Goal: Book appointment/travel/reservation

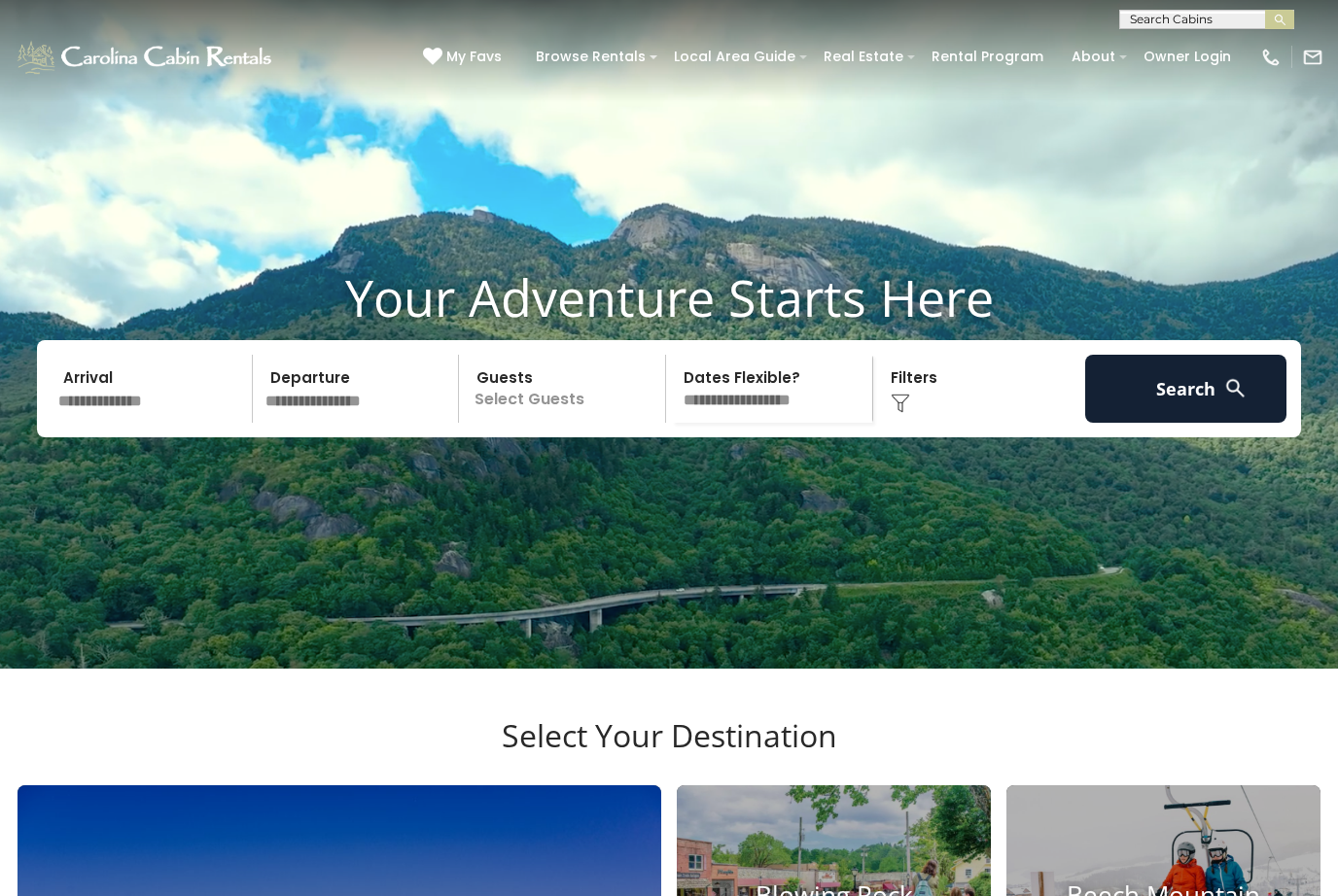
click at [132, 423] on input "text" at bounding box center [152, 389] width 201 height 68
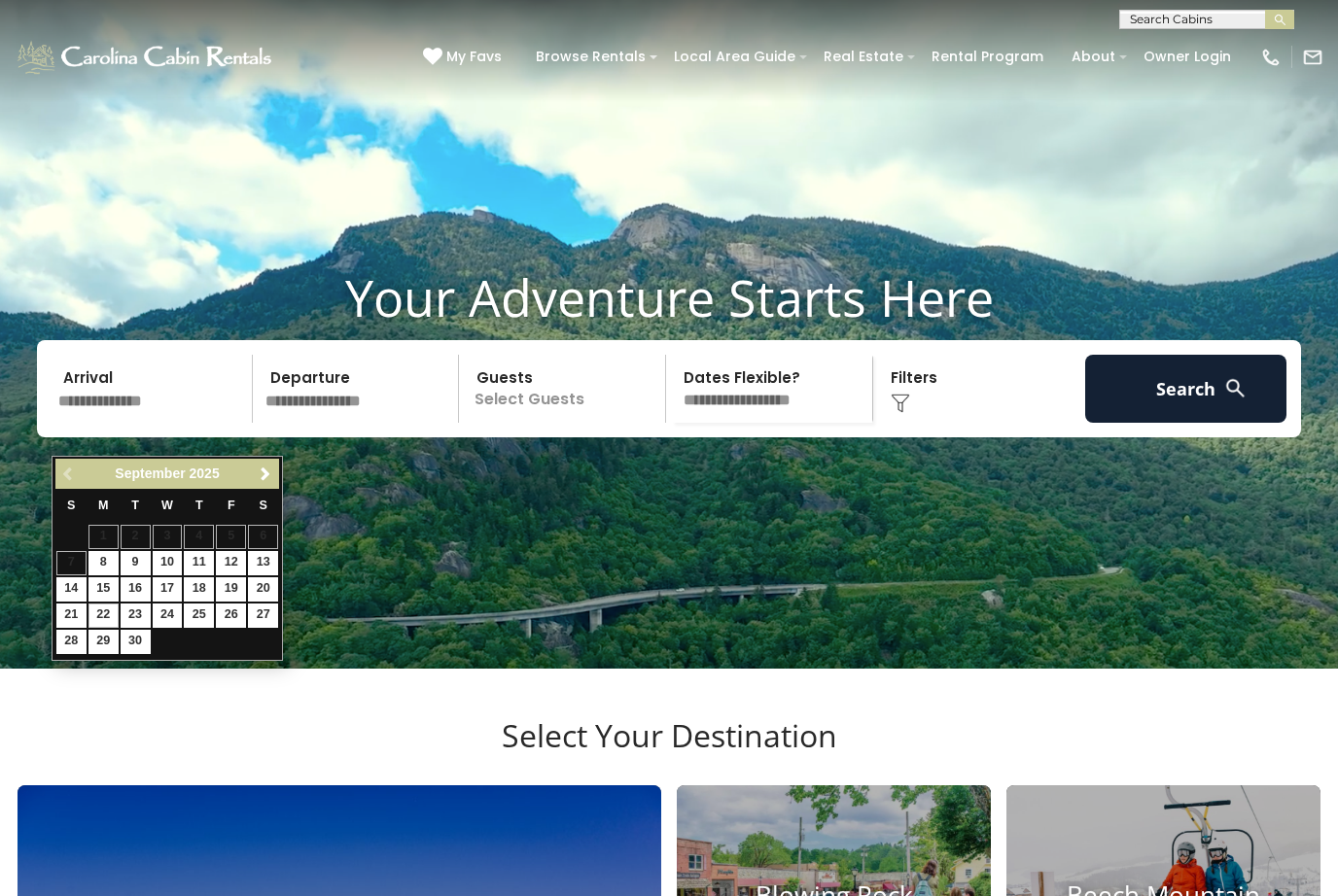
click at [102, 618] on link "22" at bounding box center [103, 616] width 30 height 25
type input "*******"
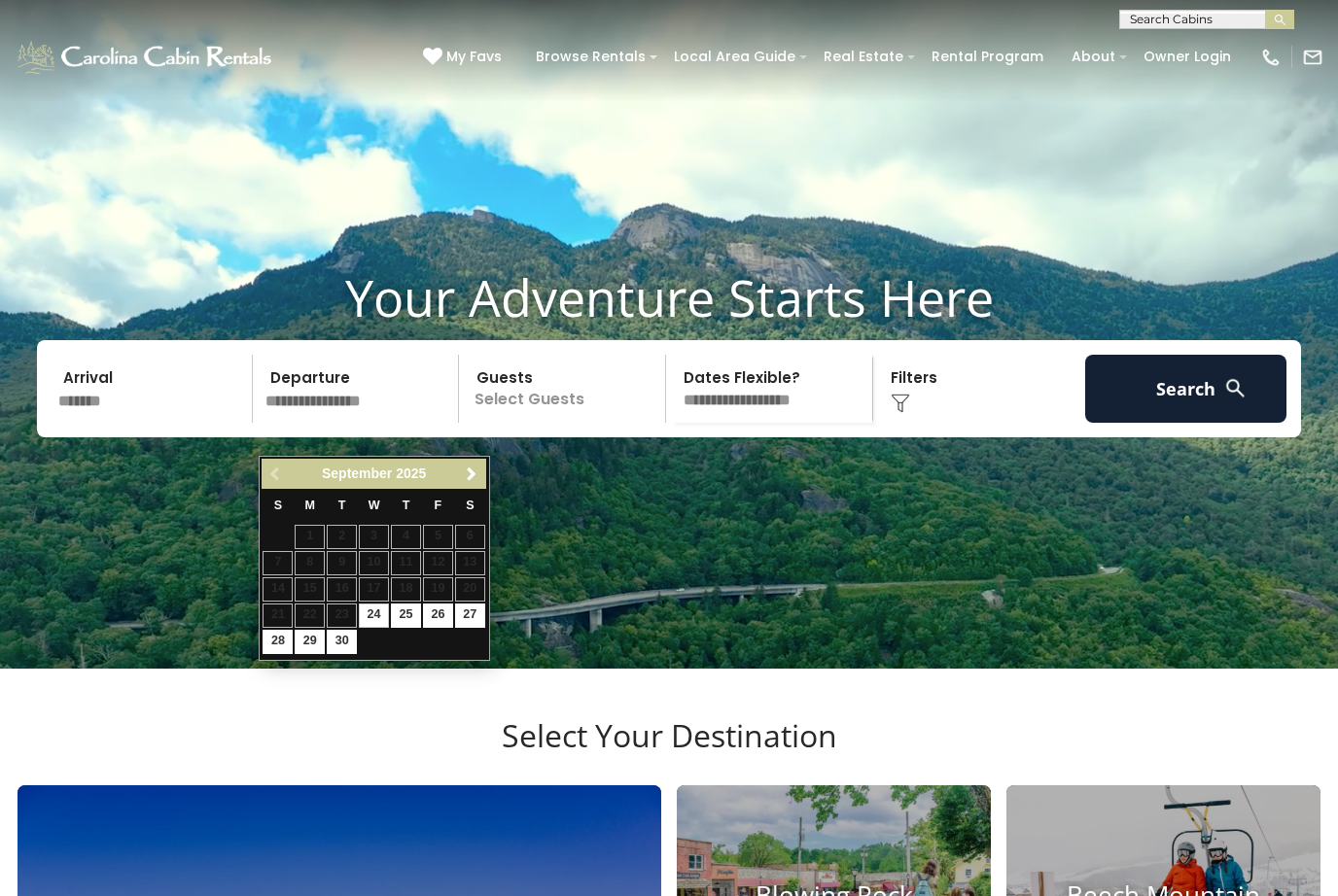
click at [279, 637] on link "28" at bounding box center [278, 642] width 30 height 25
type input "*******"
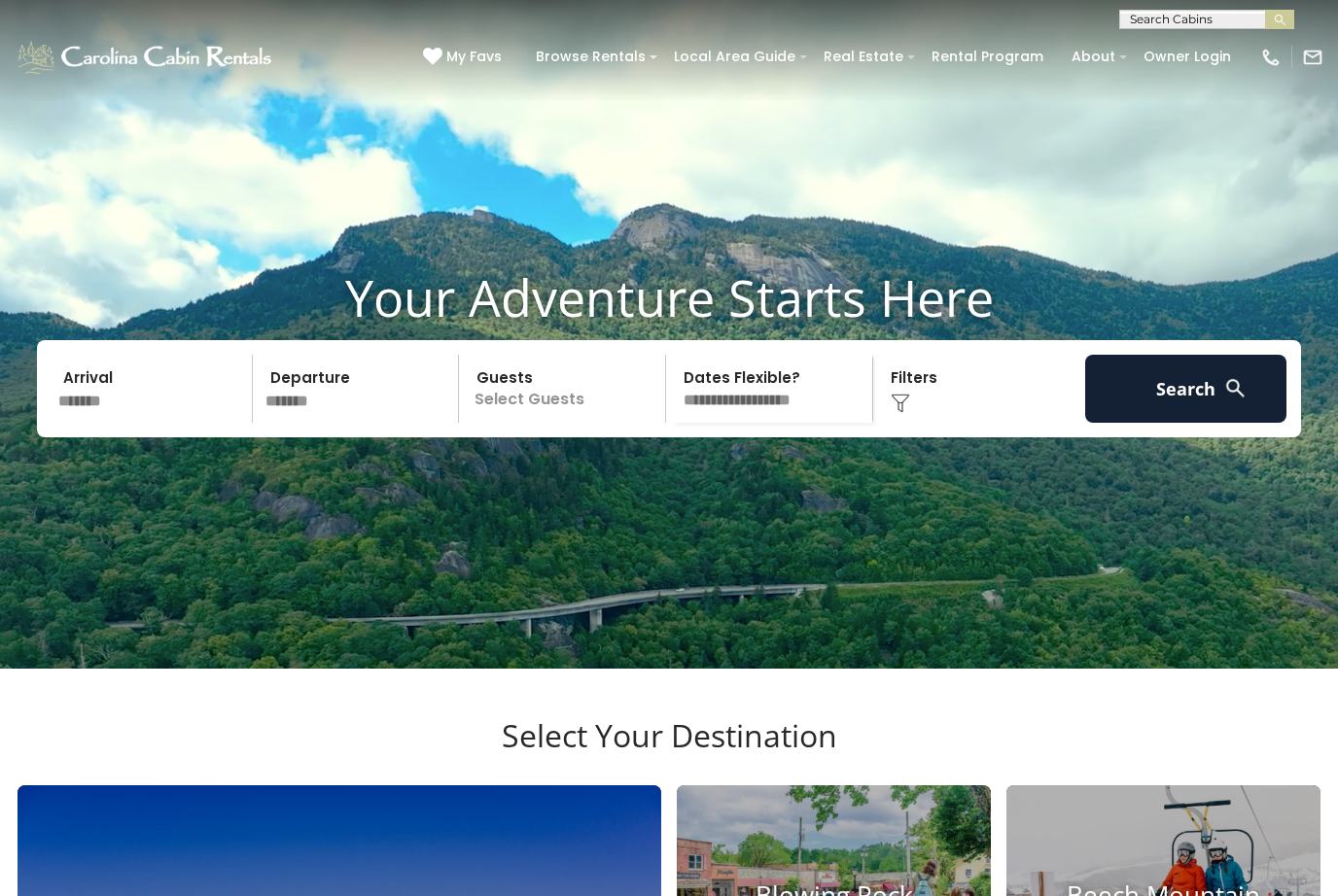
click at [587, 423] on p "Select Guests" at bounding box center [565, 389] width 200 height 68
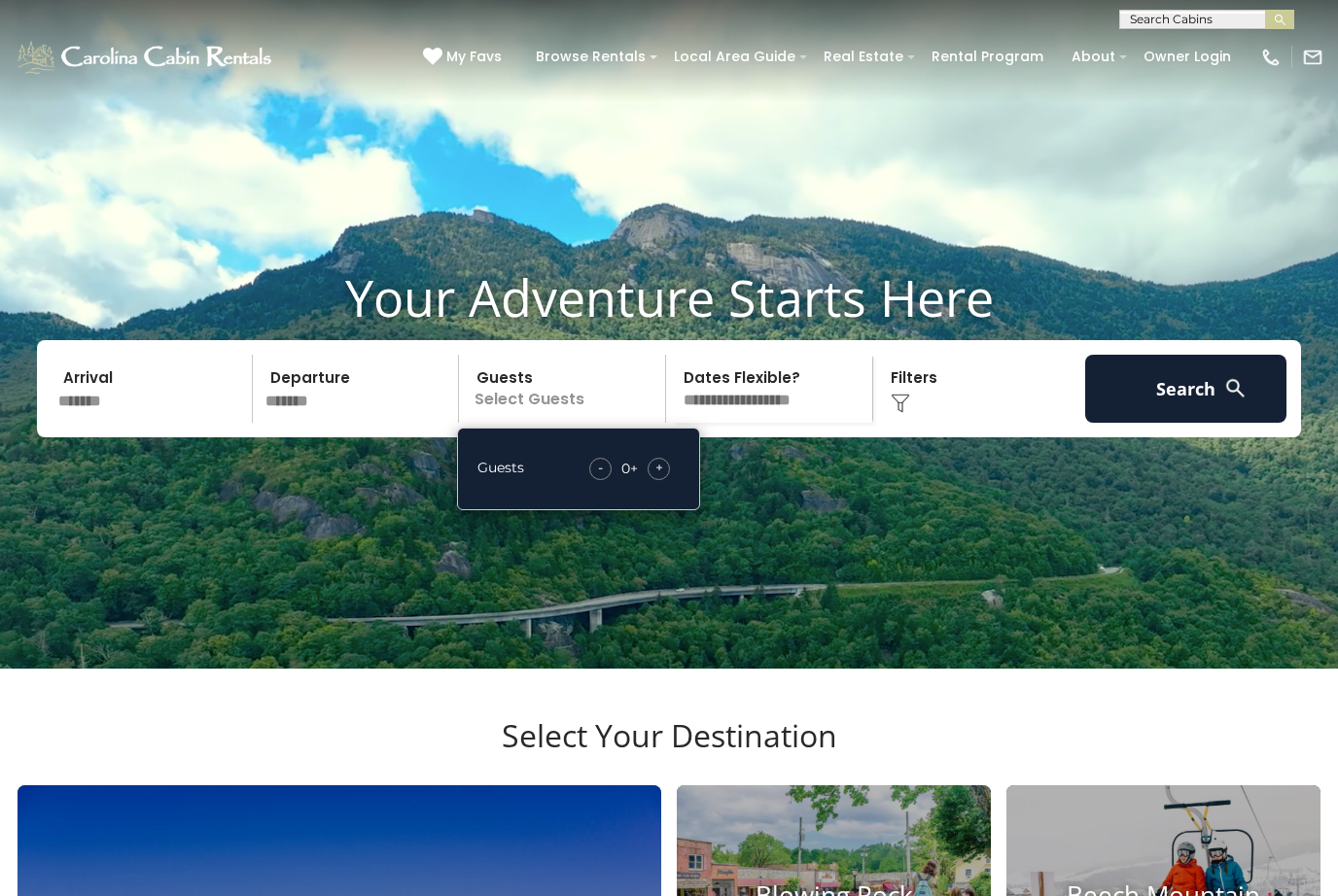
click at [650, 481] on div "+" at bounding box center [658, 469] width 23 height 23
click at [663, 481] on div "+" at bounding box center [658, 469] width 23 height 23
click at [665, 481] on div "+" at bounding box center [658, 469] width 23 height 23
click at [680, 481] on div "- 3 + +" at bounding box center [630, 469] width 99 height 23
click at [653, 481] on div "+" at bounding box center [658, 469] width 23 height 23
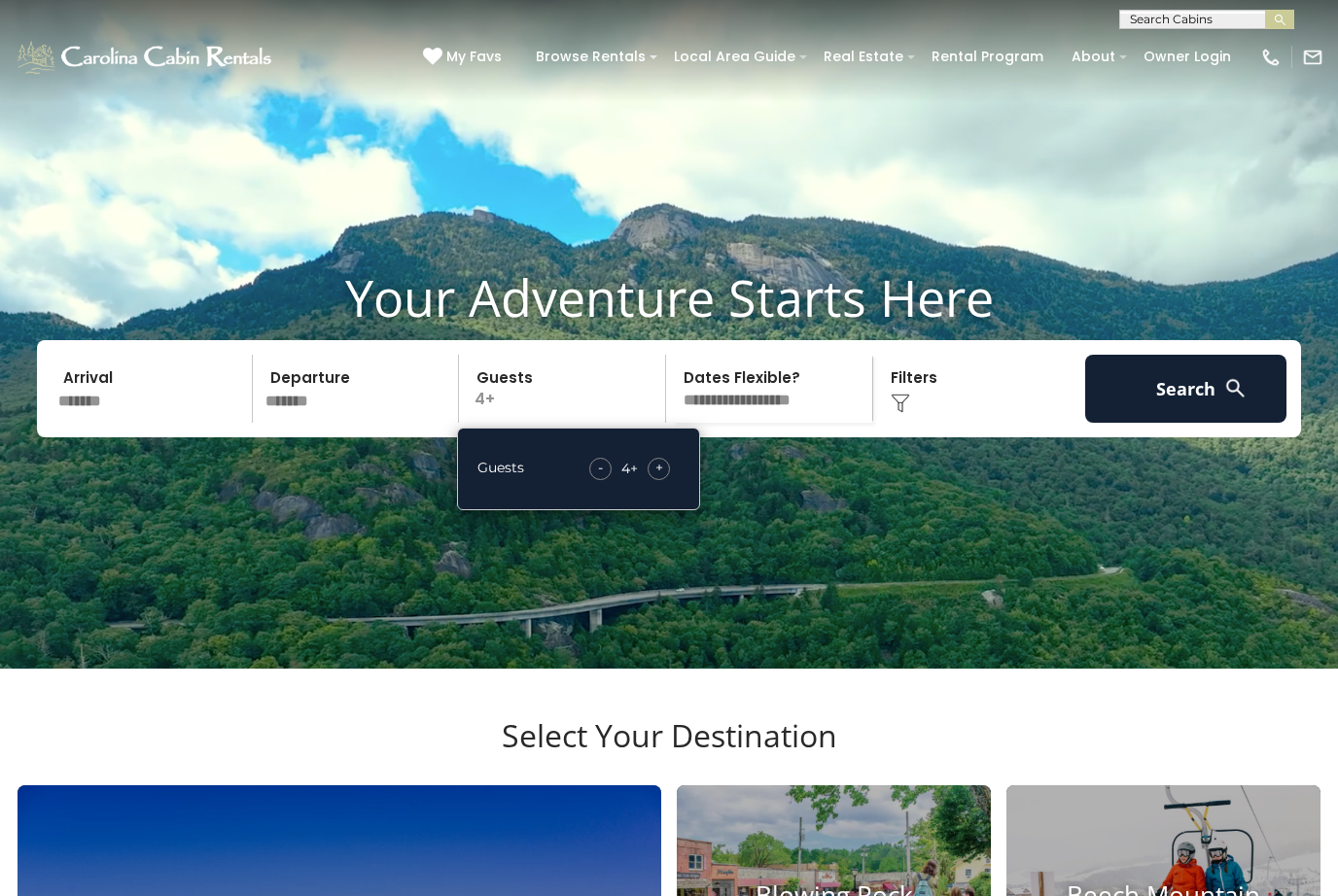
click at [804, 418] on select "**********" at bounding box center [772, 389] width 200 height 68
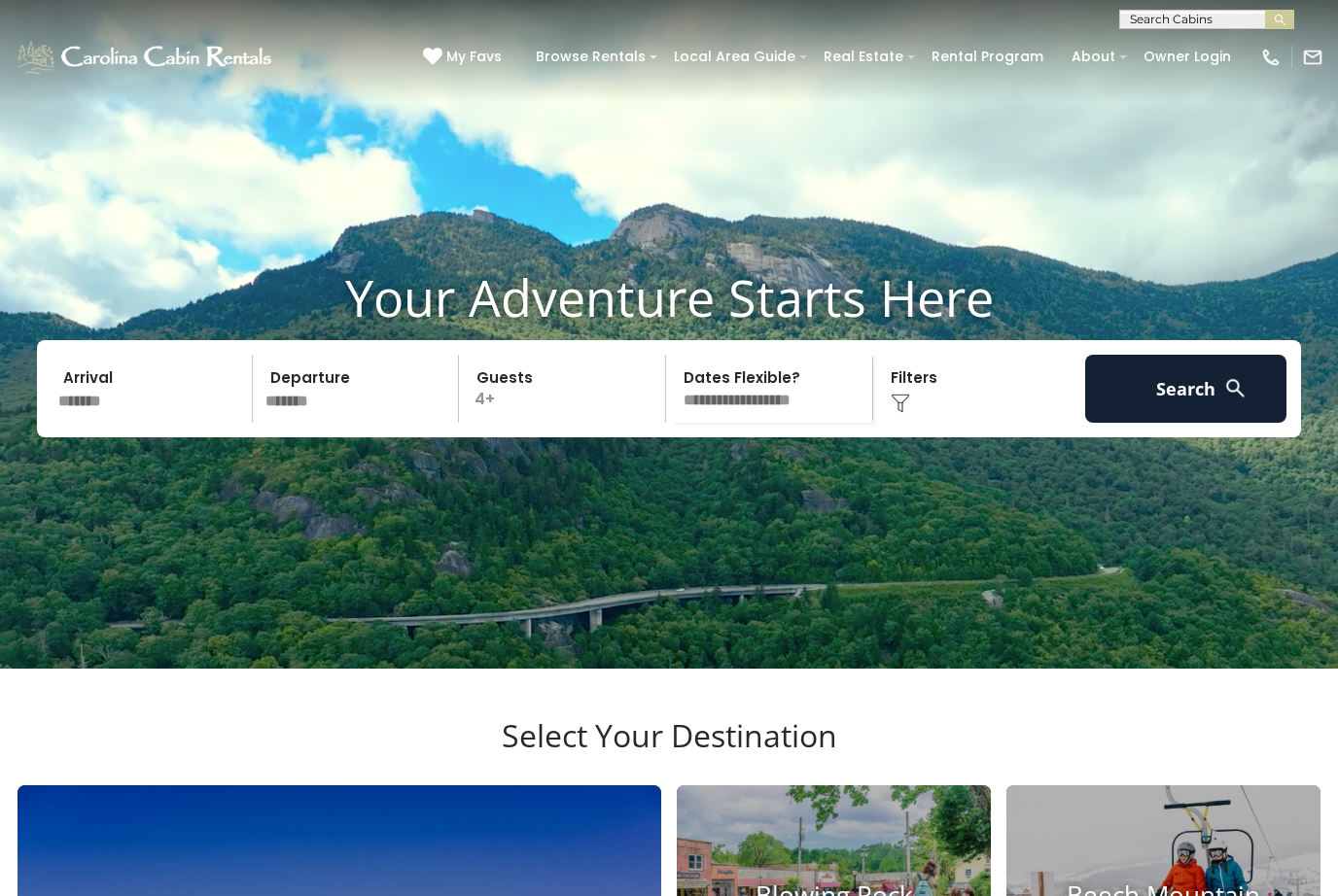
select select "*"
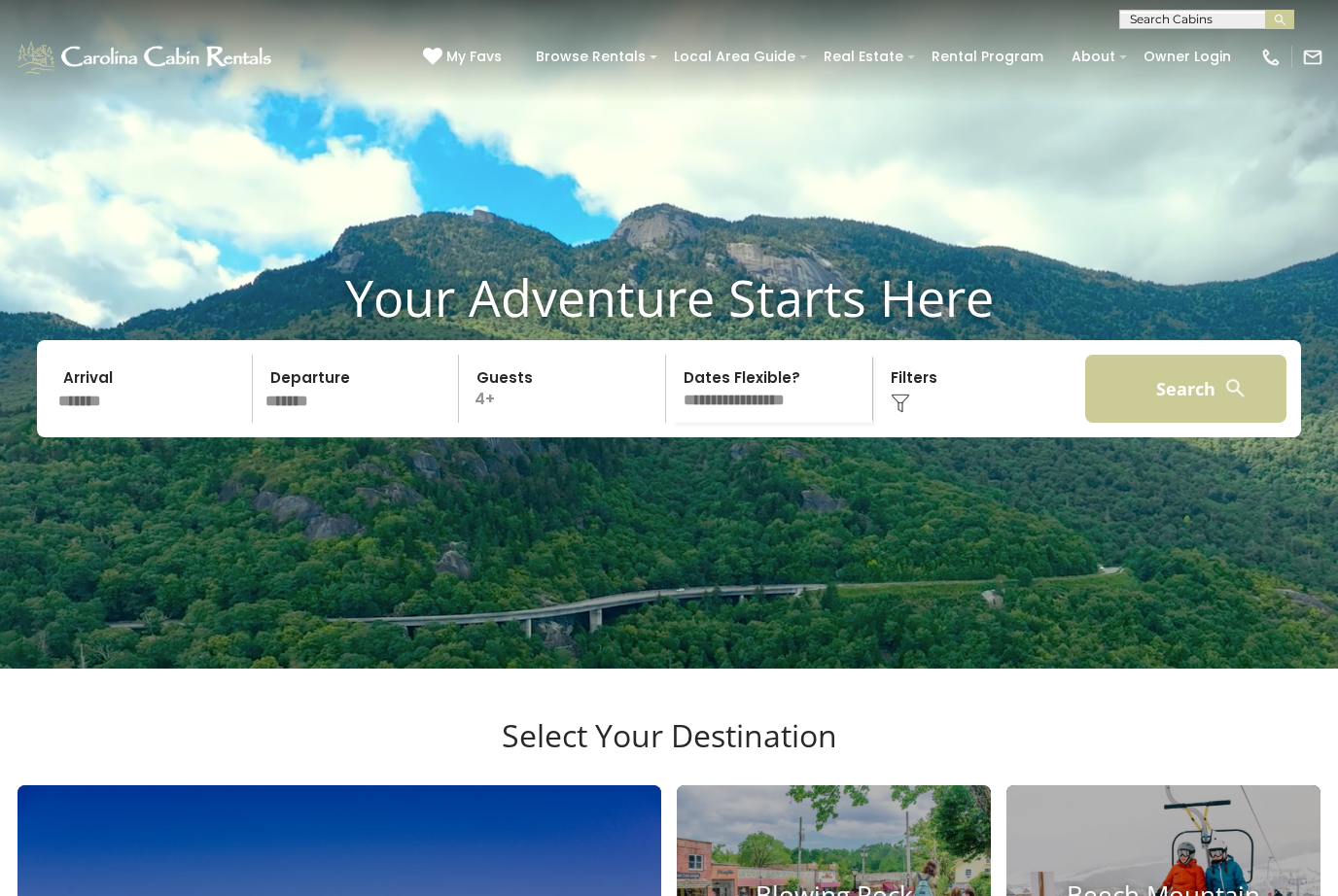
click at [1207, 423] on button "Search" at bounding box center [1185, 389] width 201 height 68
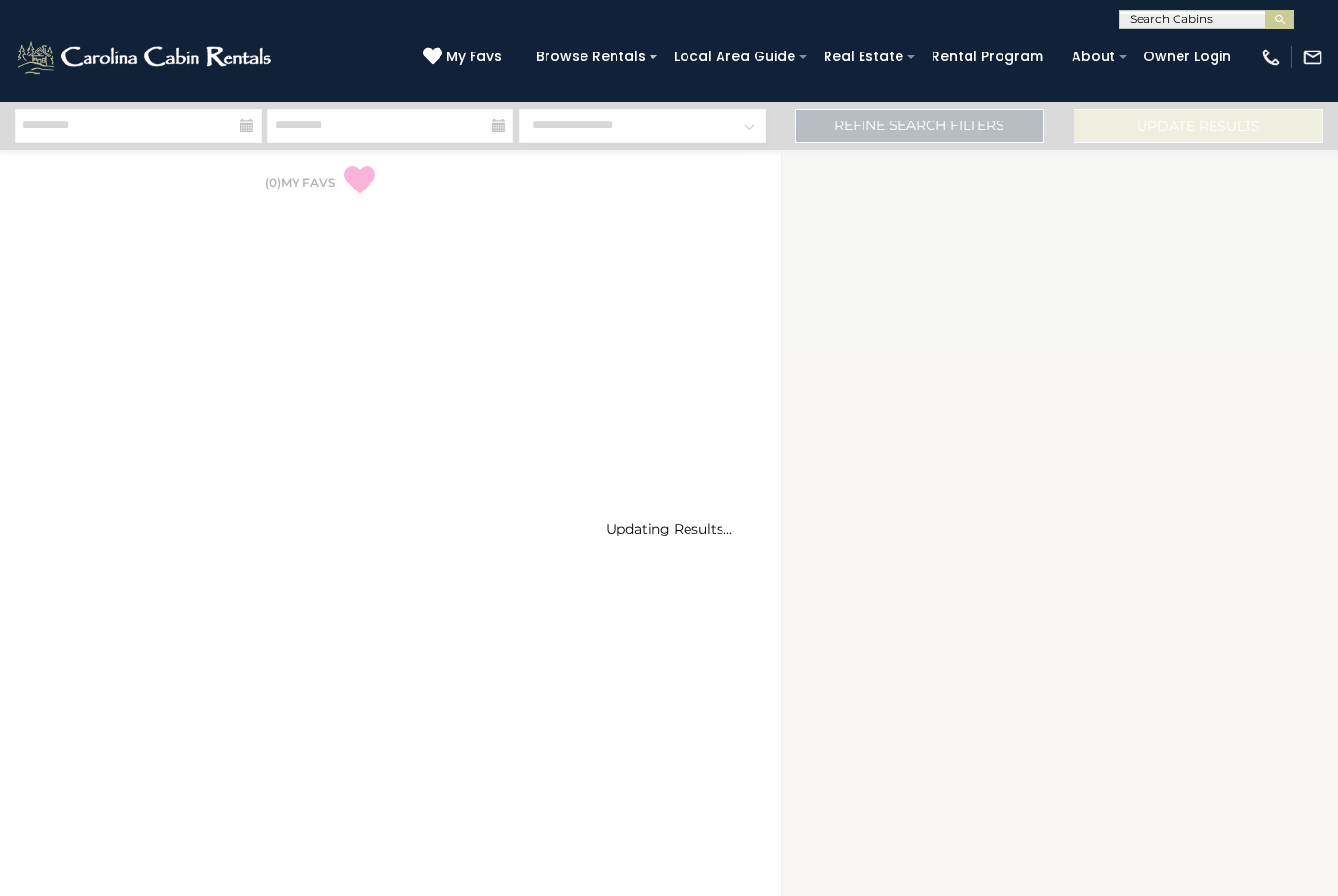
select select "*"
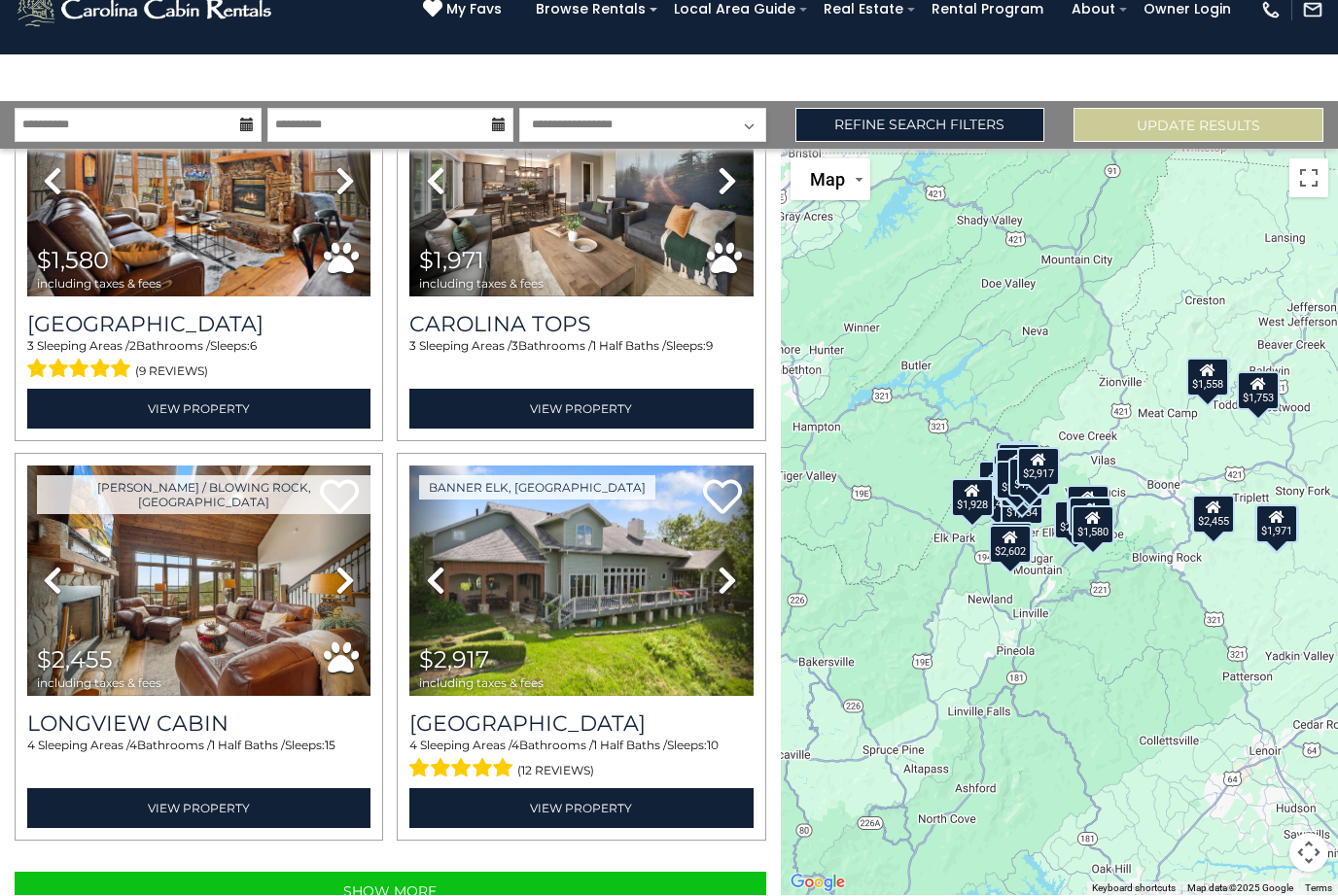
scroll to position [111, 0]
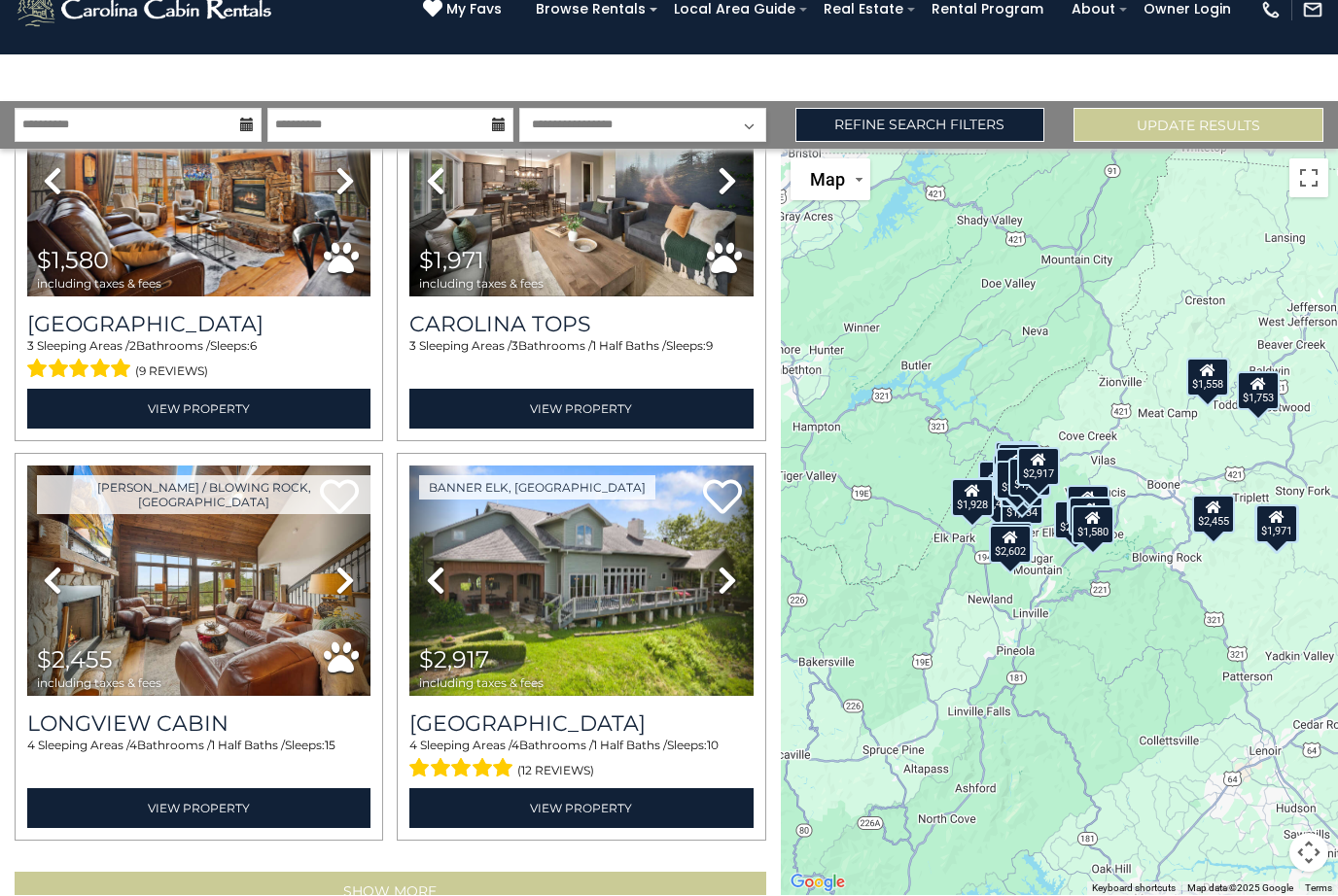
click at [395, 873] on button "Show More" at bounding box center [390, 892] width 751 height 39
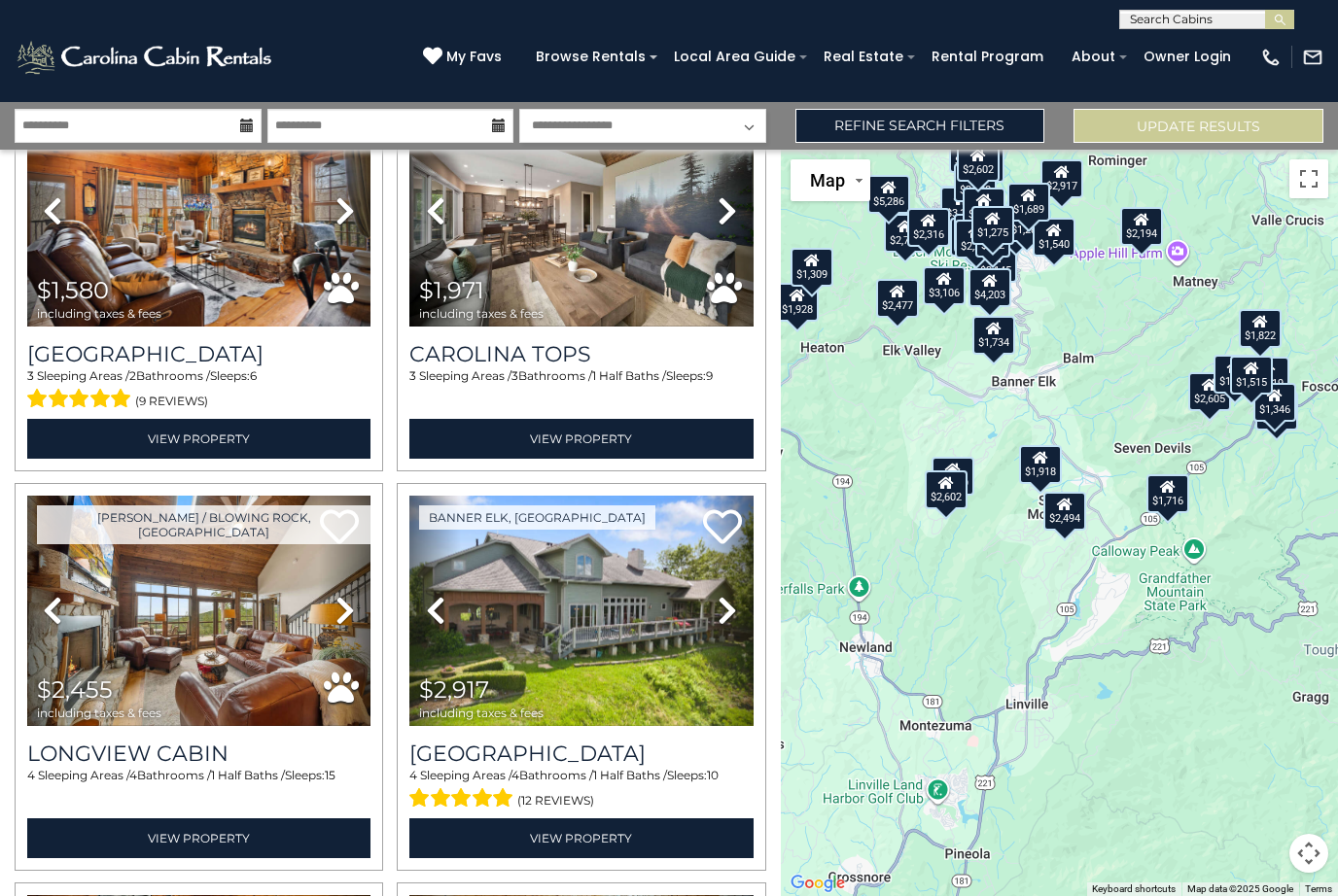
scroll to position [0, 0]
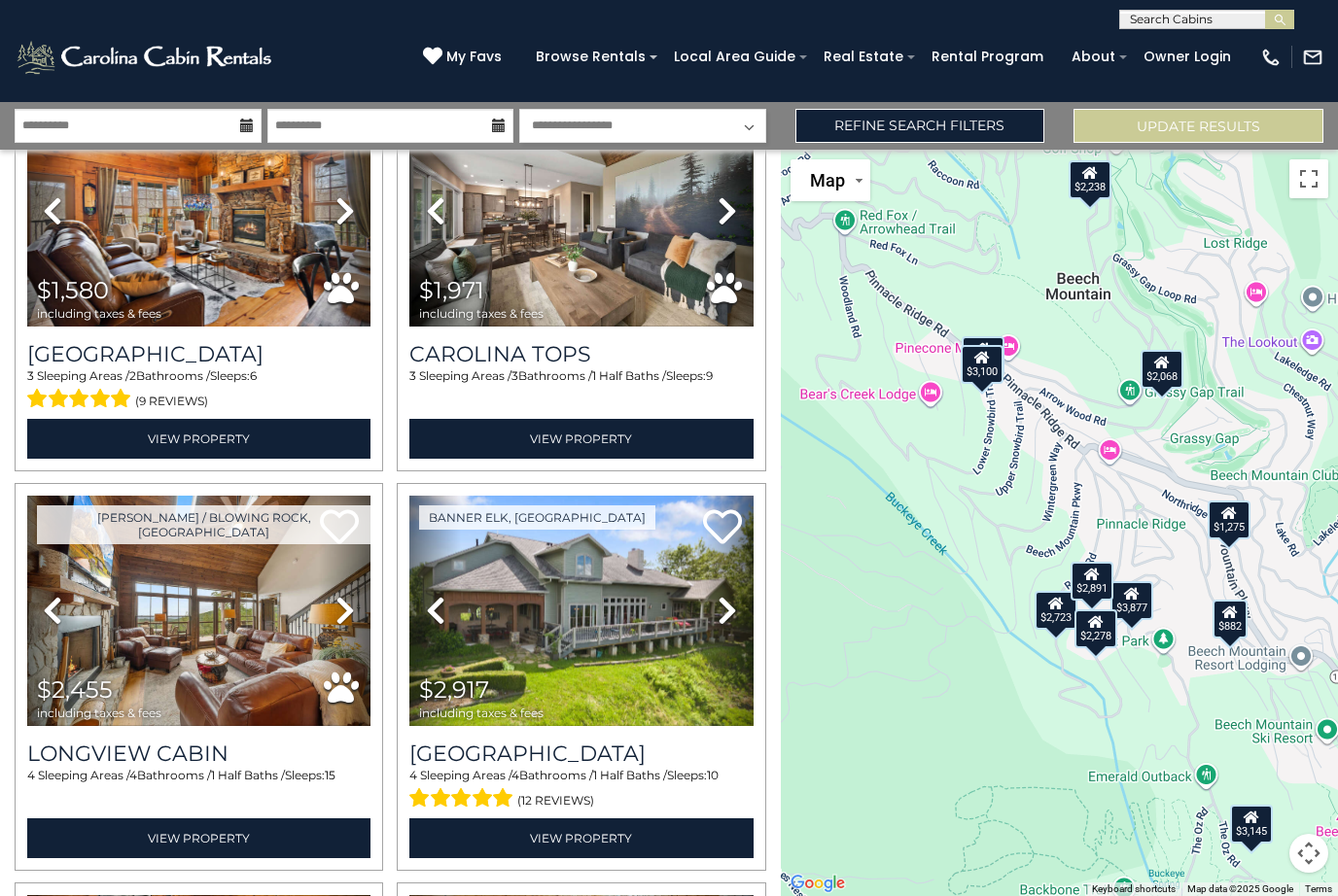
click at [985, 365] on icon at bounding box center [982, 358] width 16 height 14
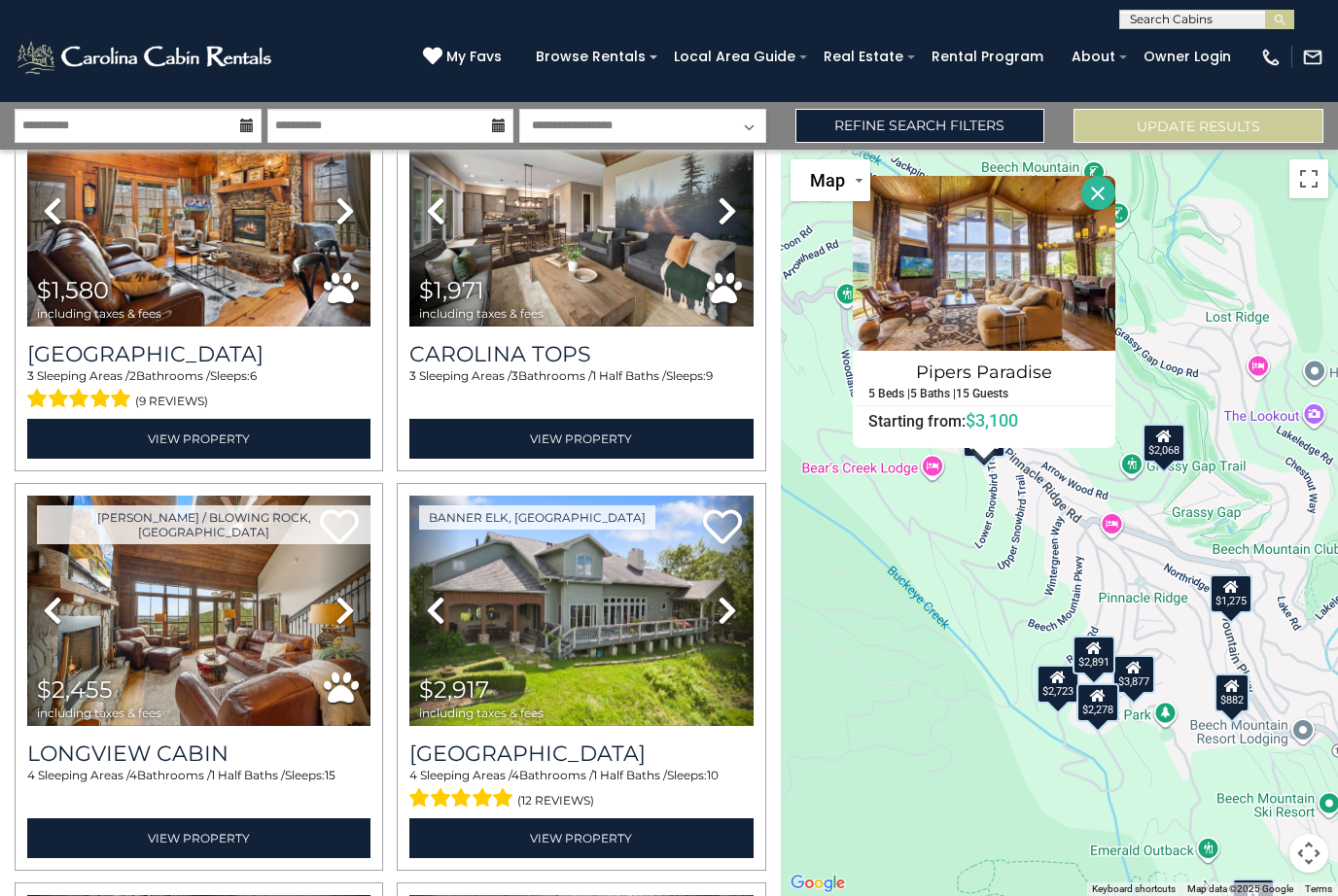
click at [1114, 210] on button "Close" at bounding box center [1098, 193] width 34 height 34
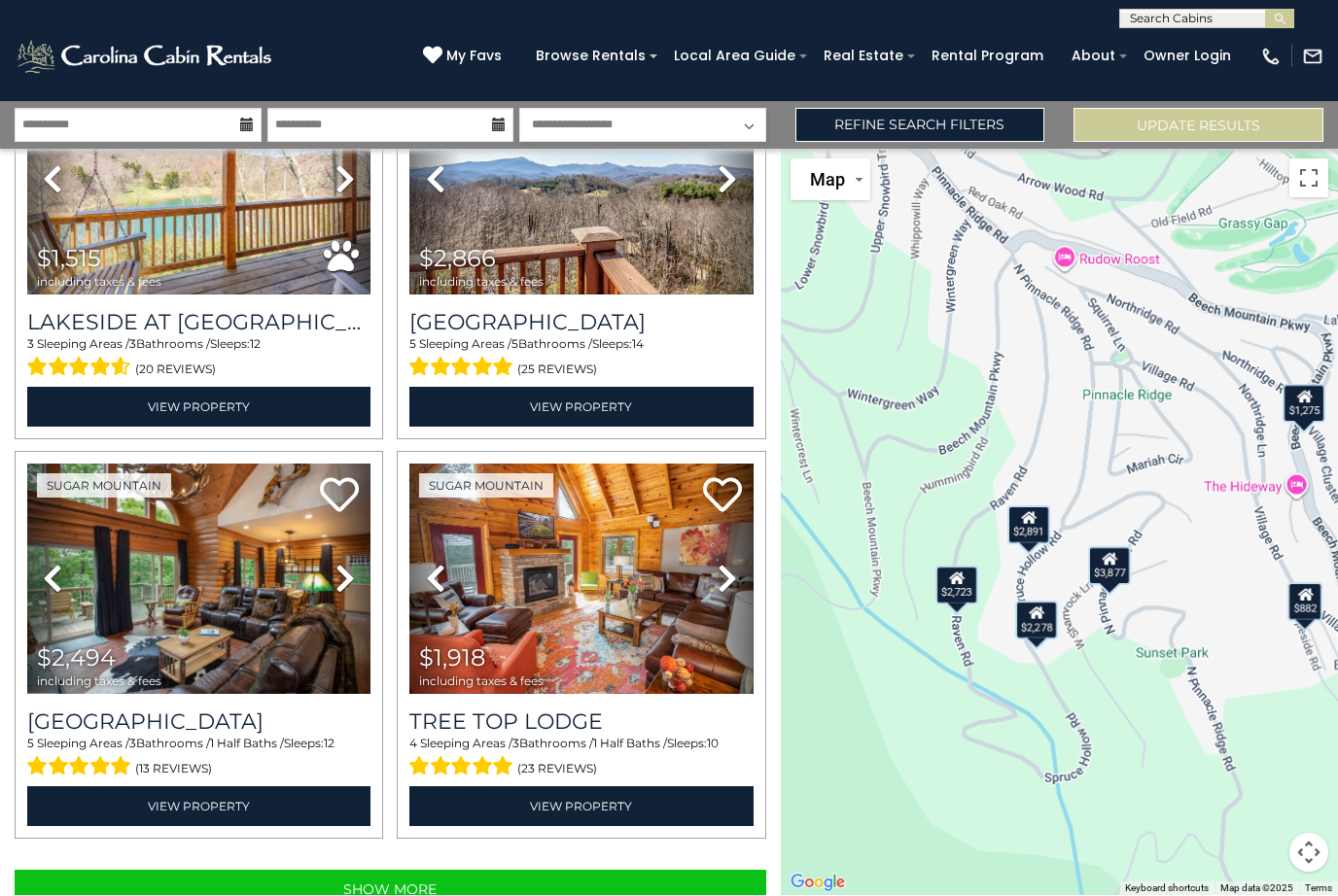
scroll to position [11347, 0]
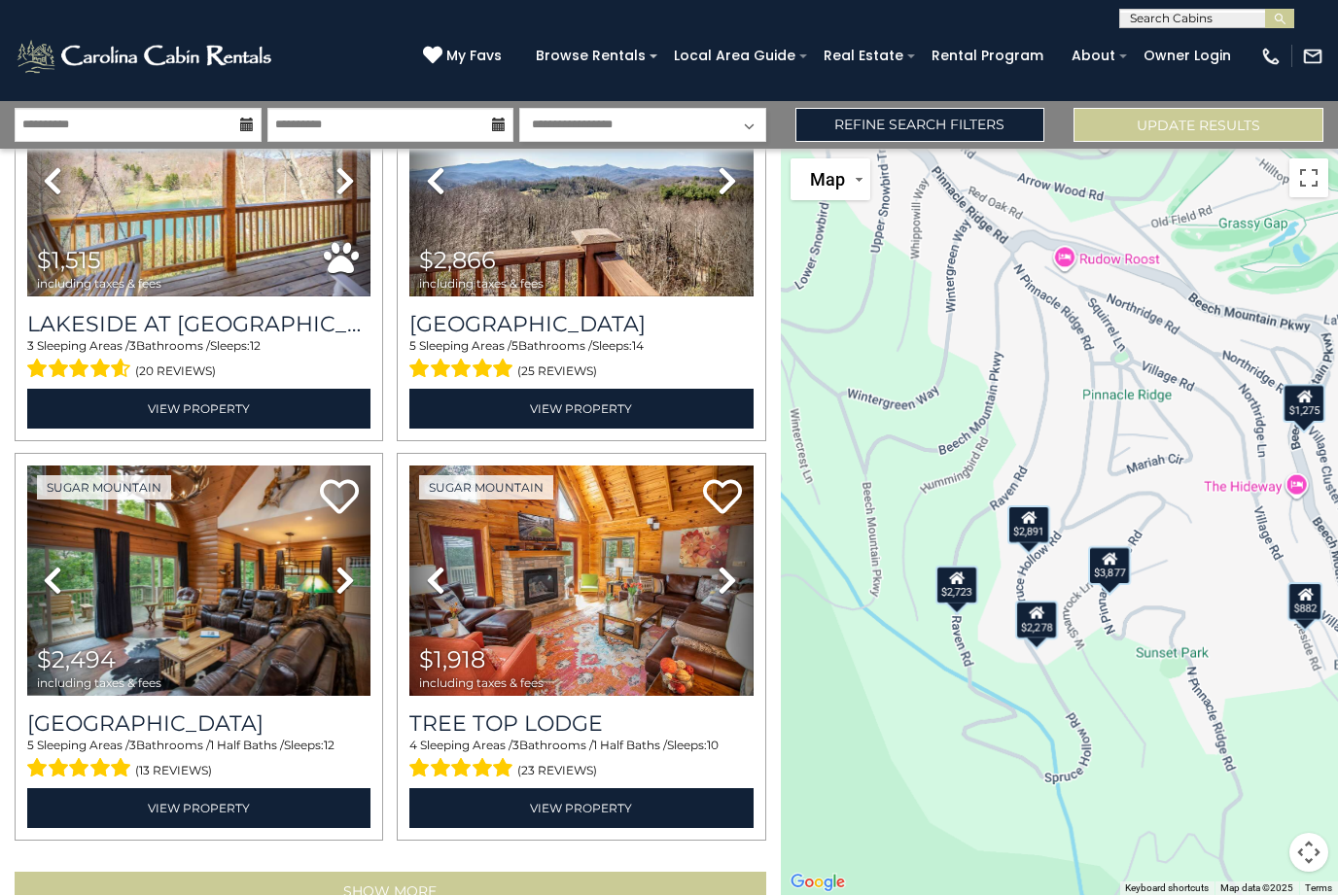
click at [447, 888] on button "Show More" at bounding box center [390, 892] width 751 height 39
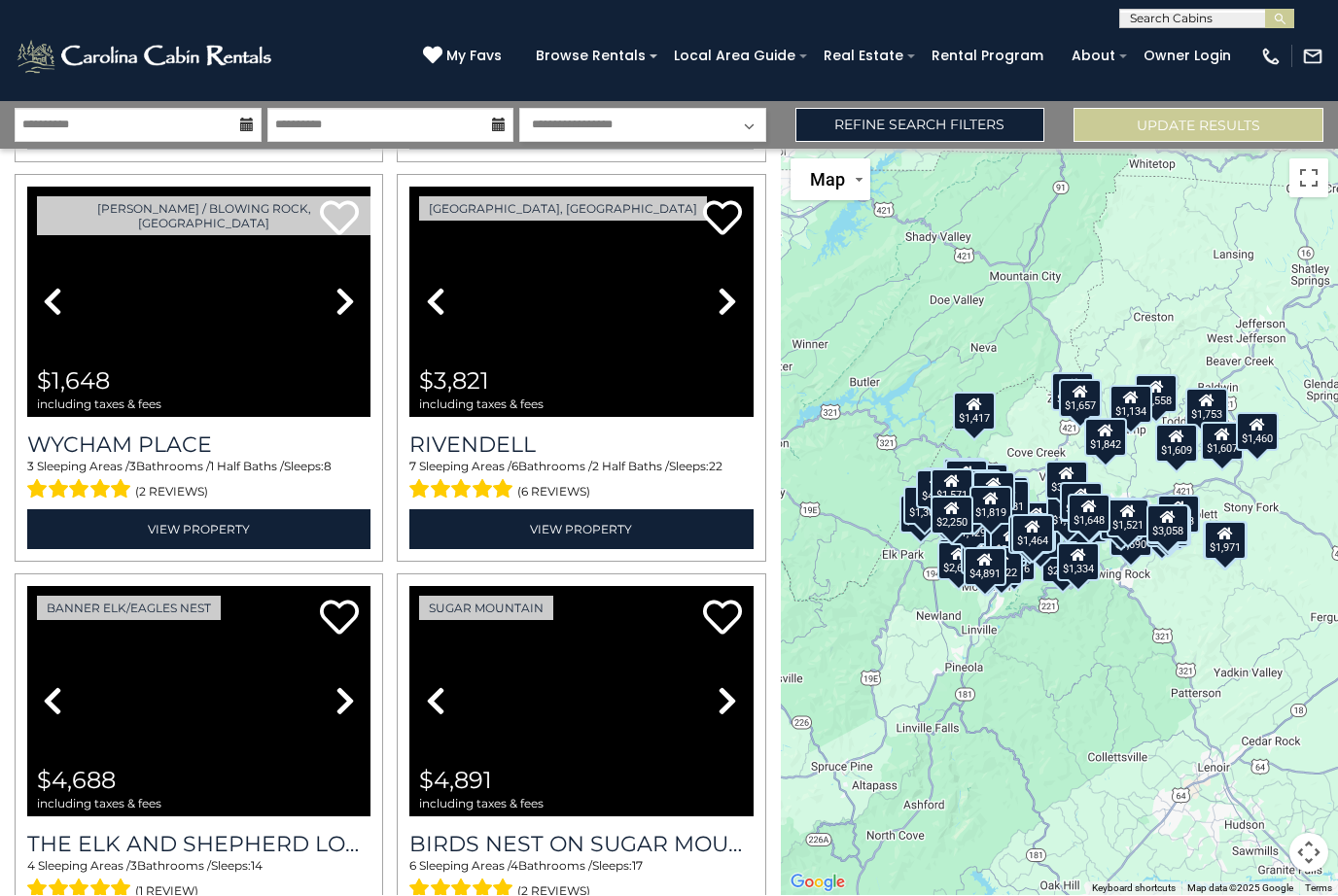
scroll to position [16024, 0]
